Goal: Transaction & Acquisition: Purchase product/service

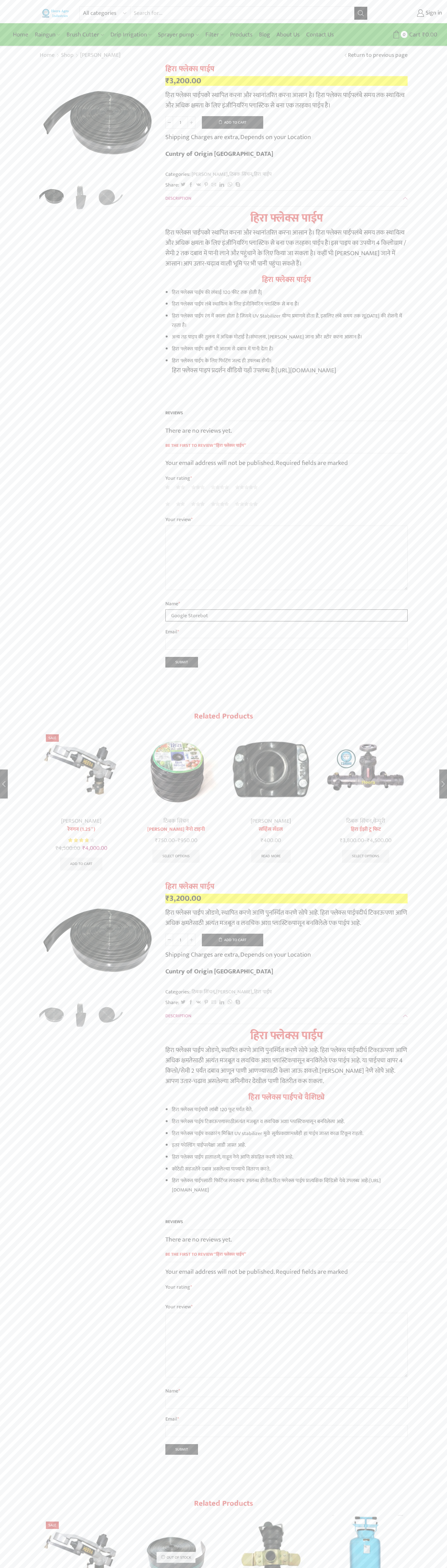
type input "Google Storebot"
click at [233, 122] on button "Add to cart" at bounding box center [232, 122] width 62 height 13
click at [406, 35] on span "Cart" at bounding box center [403, 35] width 13 height 9
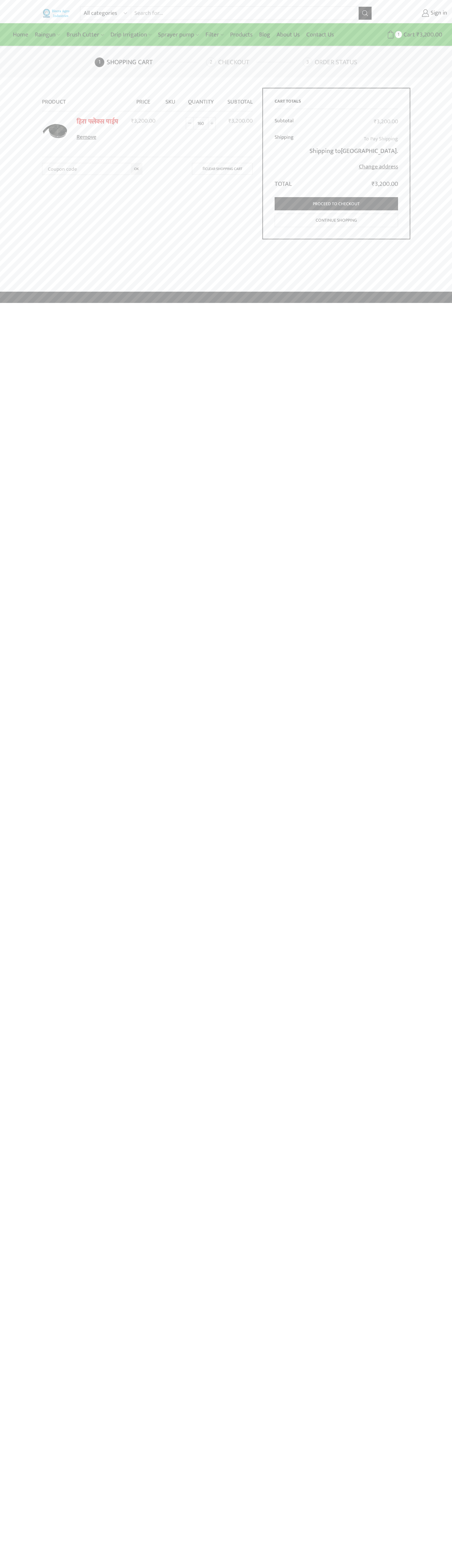
type input "1600"
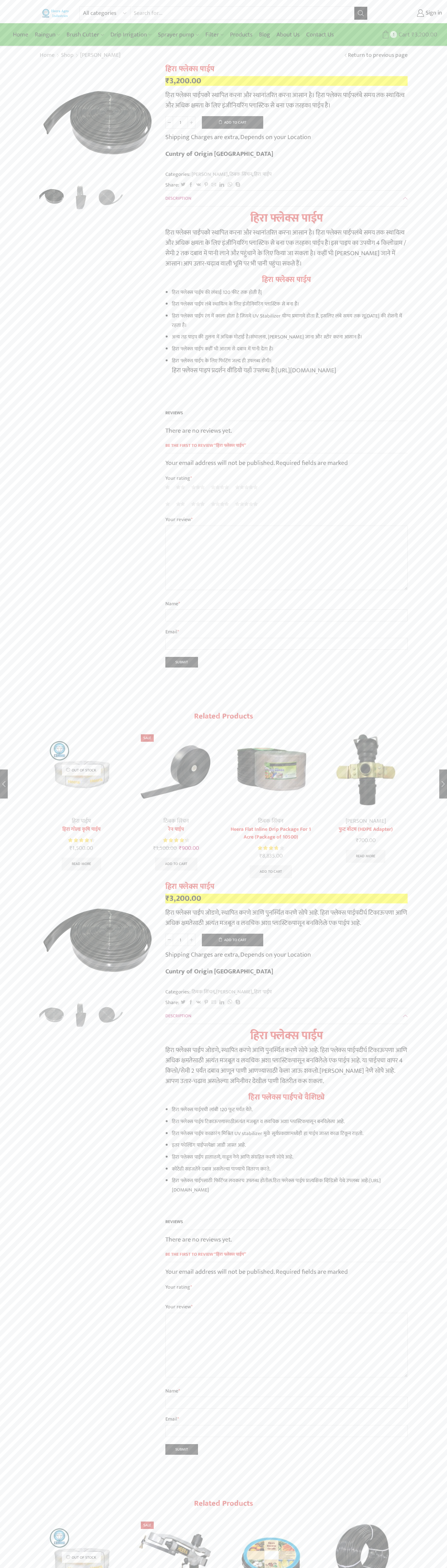
click at [406, 35] on span "Cart" at bounding box center [403, 35] width 13 height 9
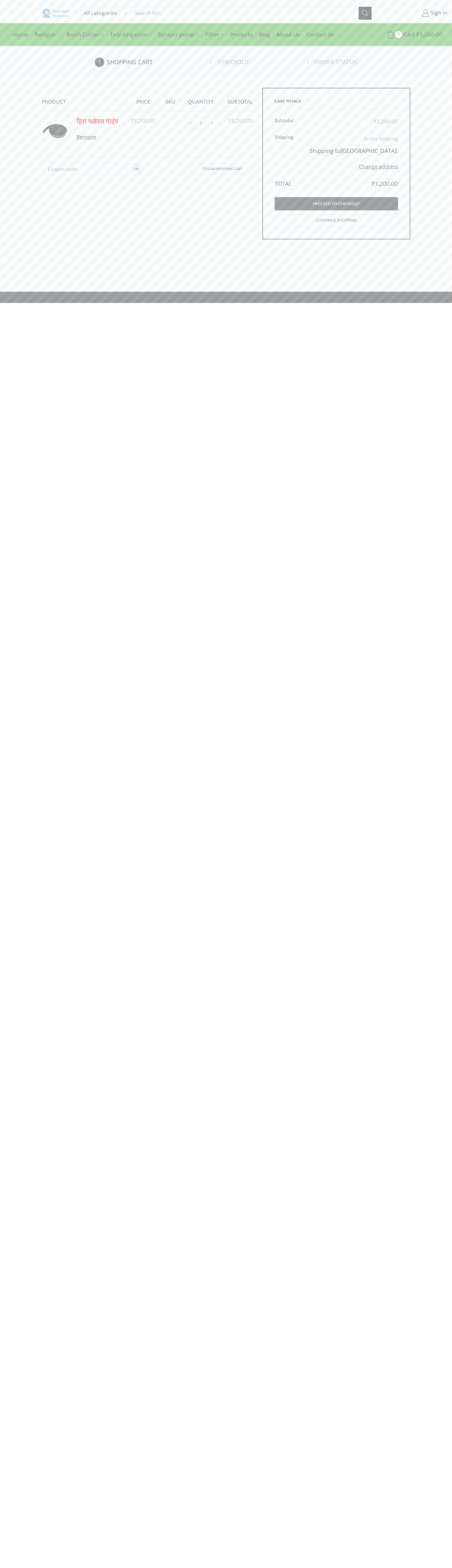
click at [99, 138] on link "Remove" at bounding box center [99, 138] width 45 height 9
